Goal: Entertainment & Leisure: Consume media (video, audio)

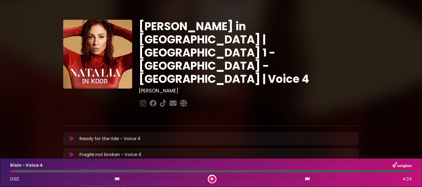
click at [73, 136] on icon at bounding box center [72, 138] width 4 height 5
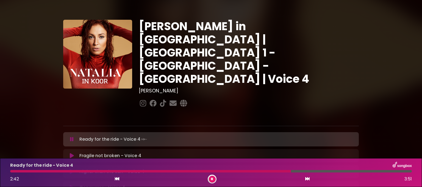
click at [72, 137] on icon at bounding box center [72, 139] width 4 height 5
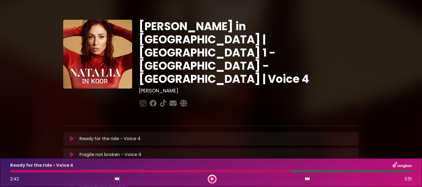
click at [231, 139] on div at bounding box center [150, 171] width 281 height 2
click at [237, 139] on div at bounding box center [150, 171] width 281 height 2
click at [235, 139] on div "Ready for the ride - Voice 4 2:42 3:51" at bounding box center [211, 173] width 408 height 22
click at [212, 139] on icon at bounding box center [212, 179] width 2 height 3
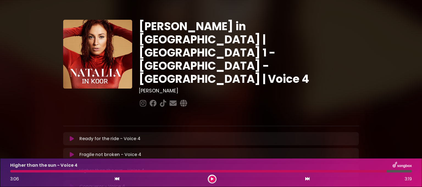
click at [375, 139] on div at bounding box center [198, 171] width 376 height 2
click at [213, 139] on icon at bounding box center [212, 179] width 2 height 3
click at [369, 139] on div at bounding box center [193, 171] width 367 height 2
click at [210, 139] on div at bounding box center [211, 179] width 9 height 9
click at [213, 139] on button at bounding box center [212, 179] width 7 height 7
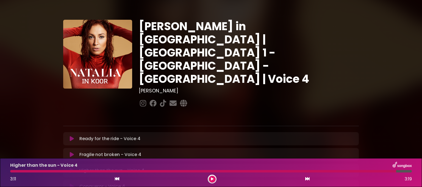
click at [213, 139] on button at bounding box center [212, 179] width 7 height 7
click at [212, 139] on icon at bounding box center [212, 179] width 2 height 3
click at [211, 139] on icon at bounding box center [212, 179] width 2 height 3
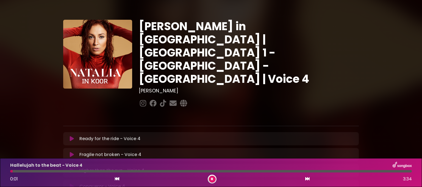
click at [212, 139] on icon at bounding box center [212, 179] width 2 height 3
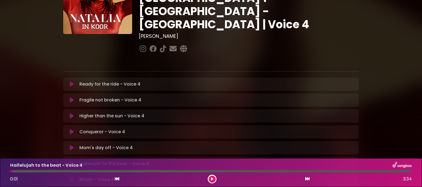
scroll to position [55, 0]
click at [212, 139] on icon at bounding box center [212, 179] width 2 height 3
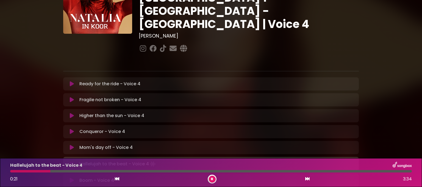
click at [9, 139] on div at bounding box center [211, 171] width 408 height 2
click at [11, 139] on div at bounding box center [30, 171] width 41 height 2
click at [213, 139] on button at bounding box center [212, 179] width 7 height 7
click at [76, 139] on div at bounding box center [56, 171] width 92 height 2
click at [78, 139] on div at bounding box center [56, 171] width 92 height 2
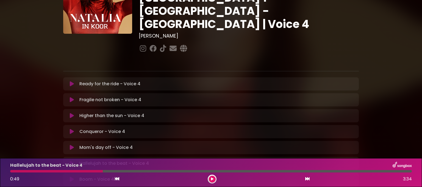
click at [78, 139] on div at bounding box center [56, 171] width 92 height 2
click at [76, 139] on div at bounding box center [56, 171] width 92 height 2
click at [213, 139] on icon at bounding box center [212, 179] width 2 height 3
click at [74, 139] on div at bounding box center [55, 171] width 90 height 2
click at [55, 139] on div at bounding box center [54, 171] width 89 height 2
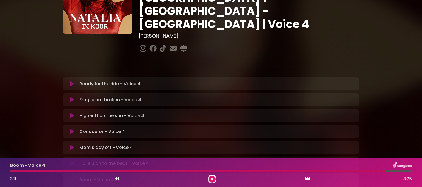
click at [213, 139] on button at bounding box center [212, 179] width 7 height 7
click at [213, 139] on icon at bounding box center [212, 179] width 2 height 3
click at [209, 139] on button at bounding box center [212, 179] width 7 height 7
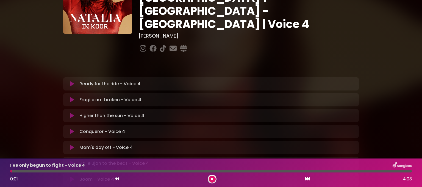
click at [211, 139] on icon at bounding box center [212, 179] width 2 height 3
click at [212, 139] on button at bounding box center [212, 179] width 7 height 7
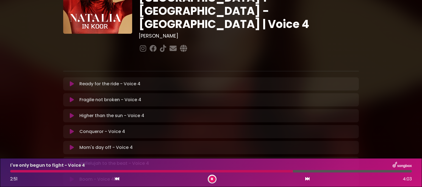
click at [243, 139] on div at bounding box center [151, 171] width 282 height 2
click at [233, 139] on div "I've only begun to fight - Voice 4 2:33 4:03" at bounding box center [211, 173] width 408 height 22
click at [233, 139] on div at bounding box center [137, 171] width 255 height 2
click at [254, 139] on div "I've only begun to fight - Voice 4 2:35 4:03" at bounding box center [211, 173] width 408 height 22
click at [254, 139] on div "I've only begun to fight - Voice 4 2:36 4:03" at bounding box center [211, 173] width 408 height 22
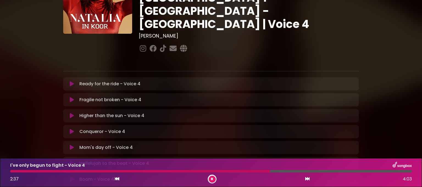
click at [252, 139] on div at bounding box center [140, 171] width 260 height 2
click at [319, 139] on div at bounding box center [188, 171] width 357 height 2
click at [214, 139] on button at bounding box center [212, 179] width 7 height 7
click at [211, 139] on icon at bounding box center [212, 179] width 2 height 3
